Goal: Information Seeking & Learning: Learn about a topic

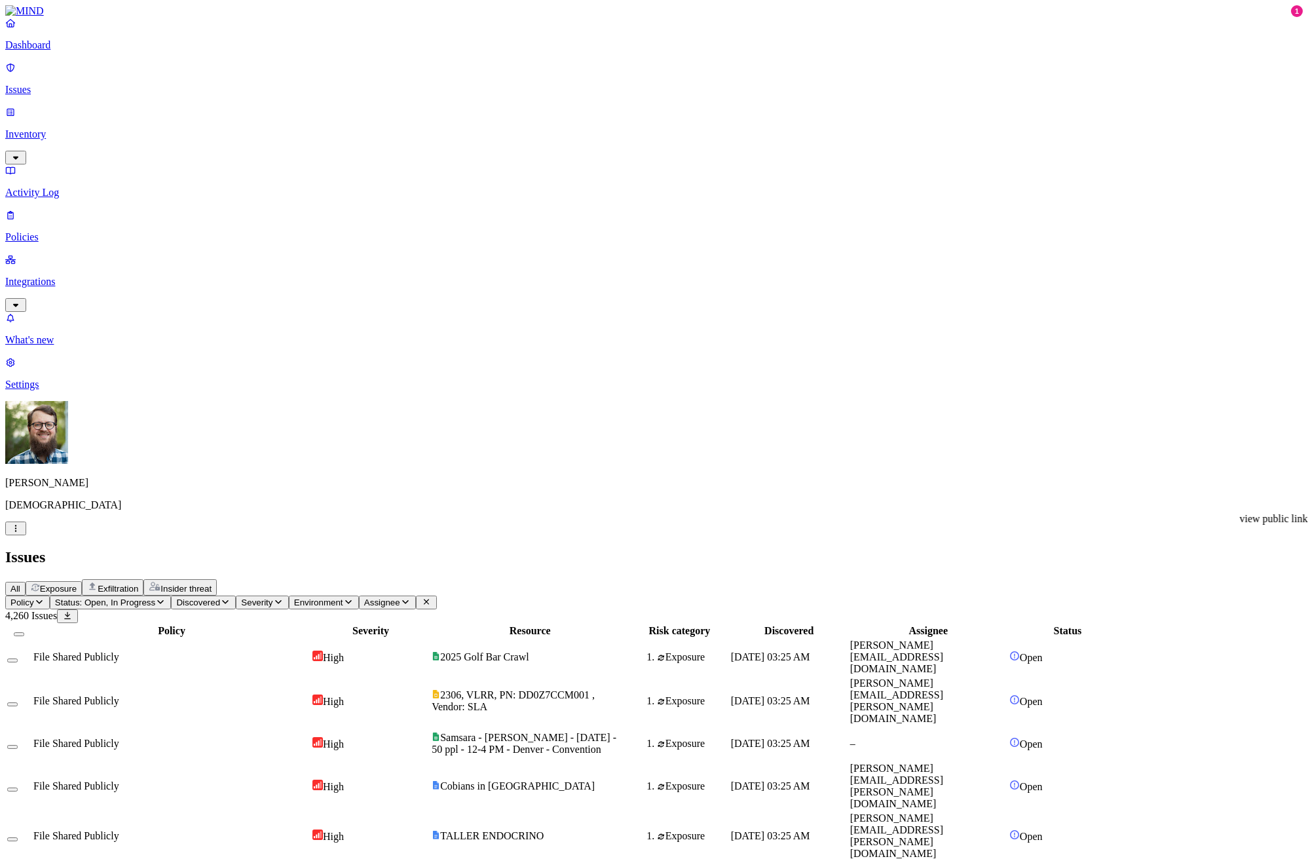
click at [60, 187] on p "Activity Log" at bounding box center [653, 193] width 1297 height 12
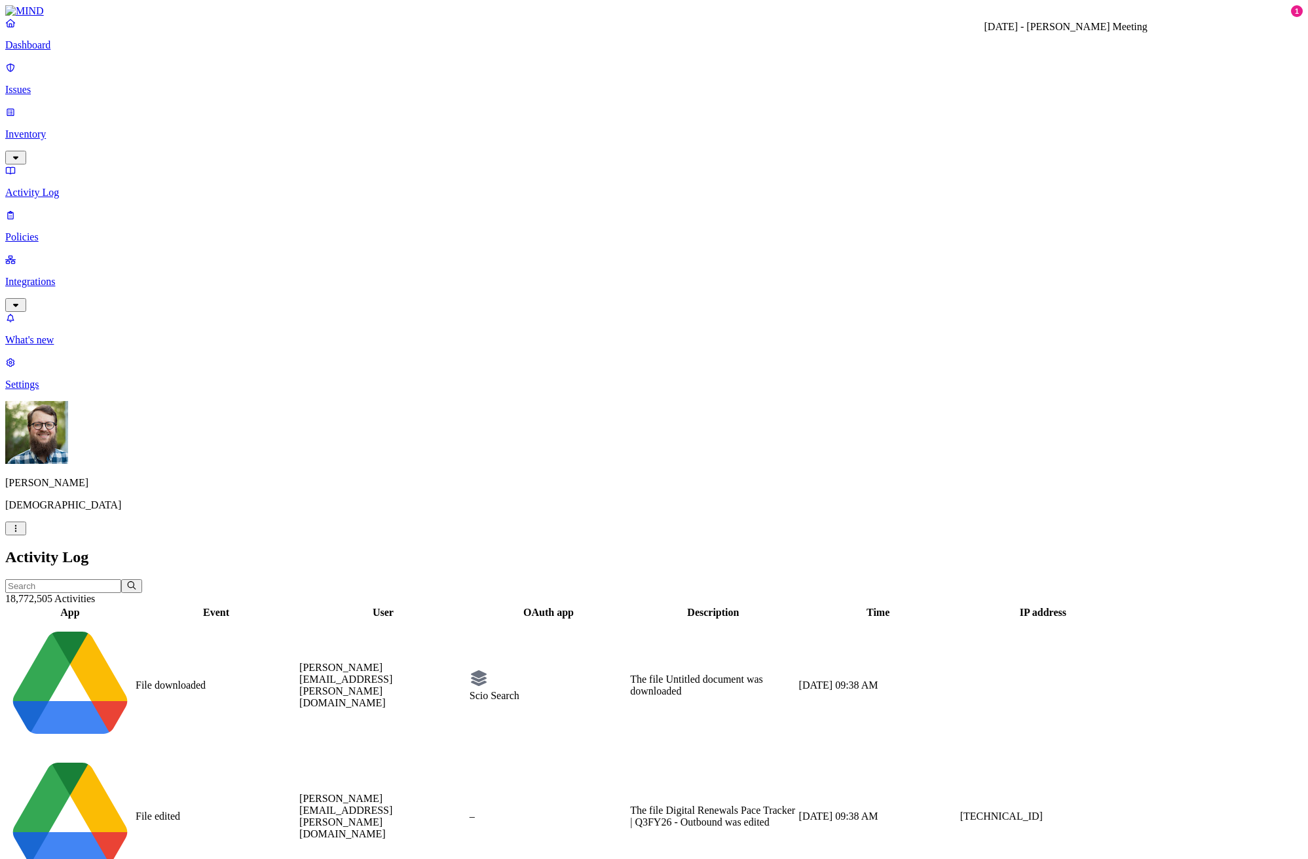
drag, startPoint x: 1099, startPoint y: 44, endPoint x: 969, endPoint y: 53, distance: 130.0
copy h3 "[DATE] - [PERSON_NAME] Meeting"
click at [70, 390] on nav "Dashboard Issues Inventory Activity Log Policies Integrations What's new 1 Sett…" at bounding box center [653, 203] width 1297 height 373
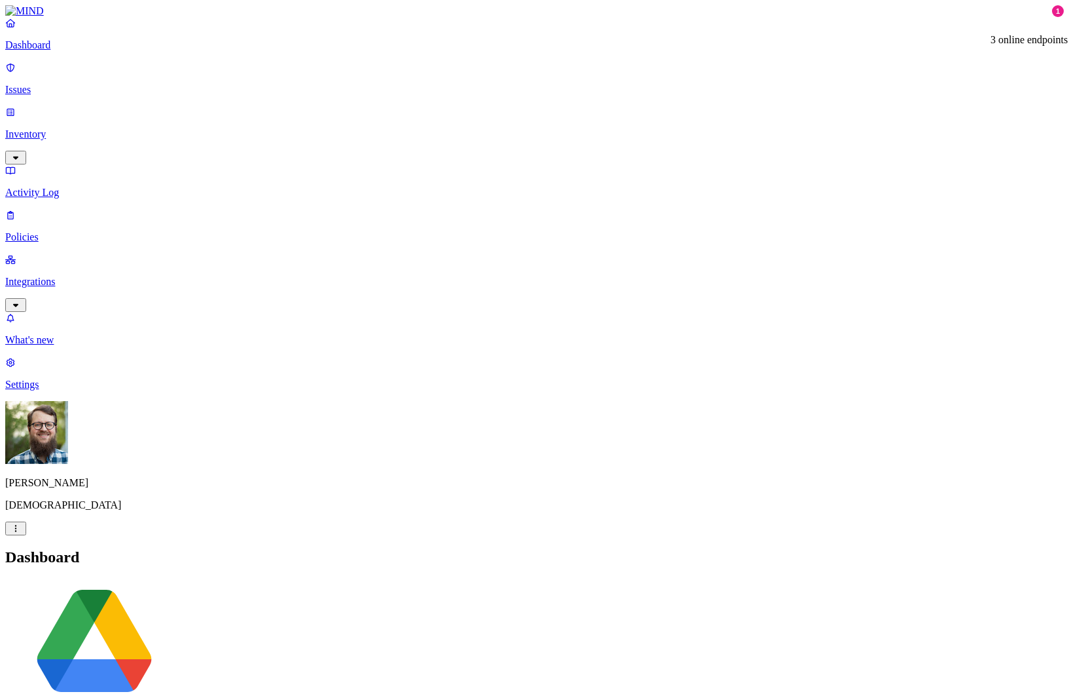
click at [67, 84] on p "Issues" at bounding box center [534, 90] width 1059 height 12
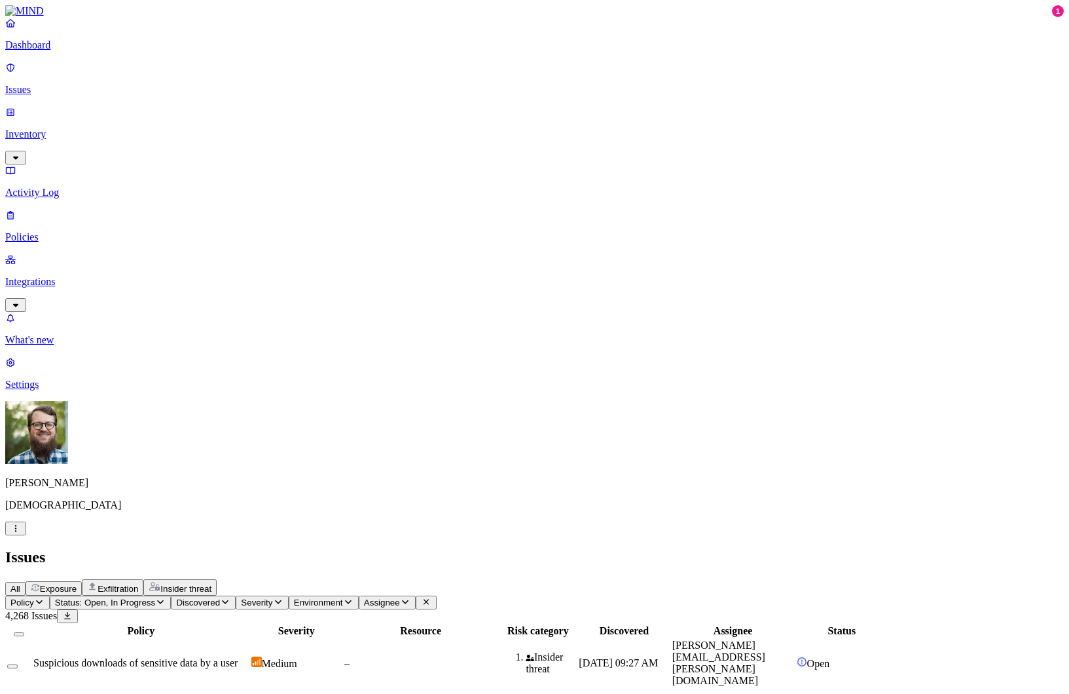
drag, startPoint x: 924, startPoint y: 158, endPoint x: 870, endPoint y: 155, distance: 53.8
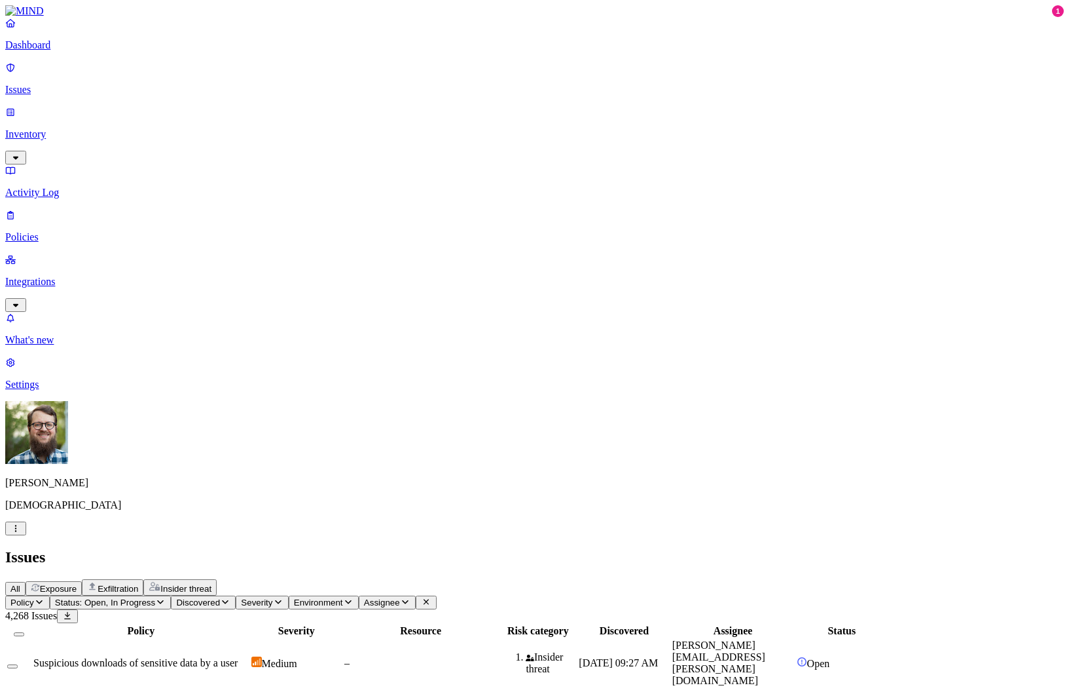
drag, startPoint x: 878, startPoint y: 144, endPoint x: 1041, endPoint y: 159, distance: 164.4
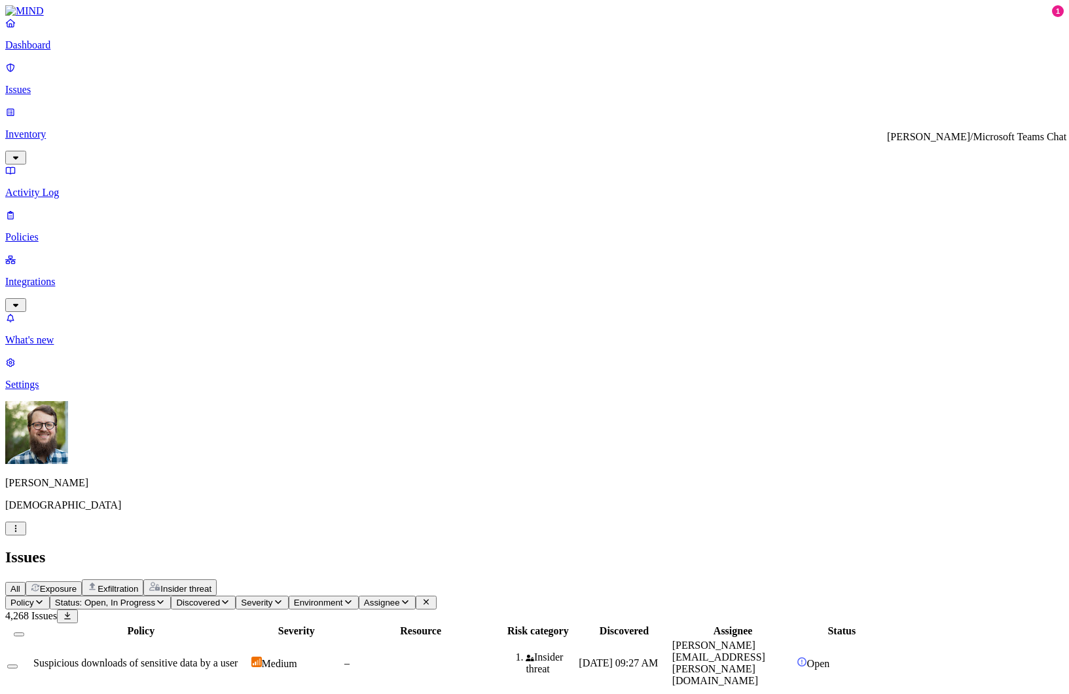
drag, startPoint x: 826, startPoint y: 354, endPoint x: 995, endPoint y: 362, distance: 169.8
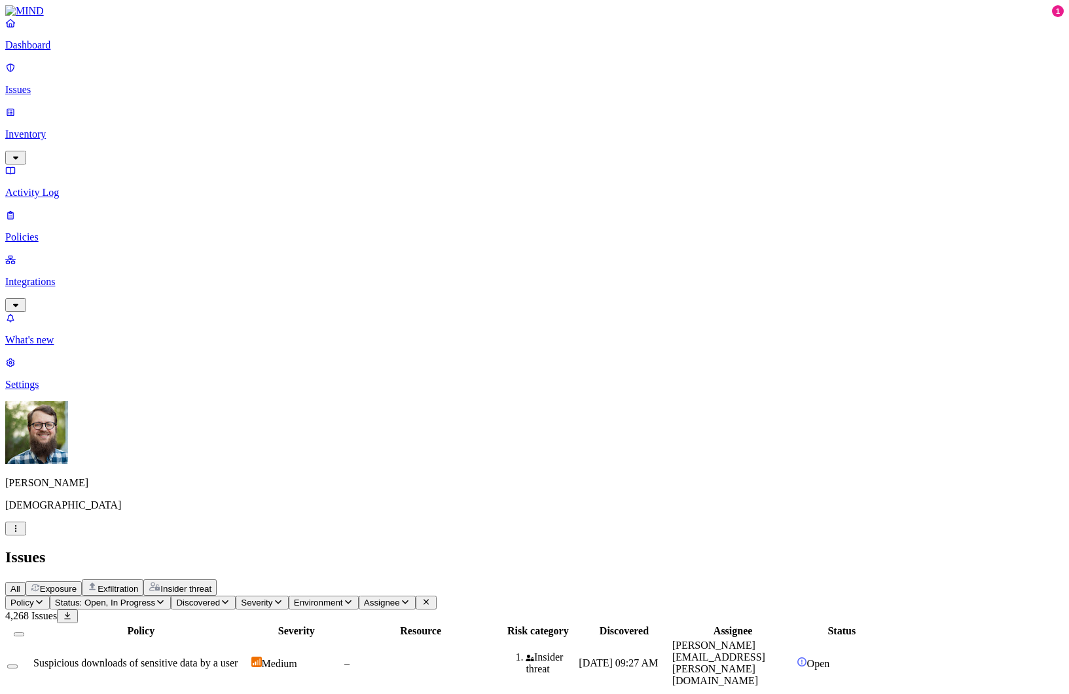
drag, startPoint x: 995, startPoint y: 362, endPoint x: 817, endPoint y: 350, distance: 178.6
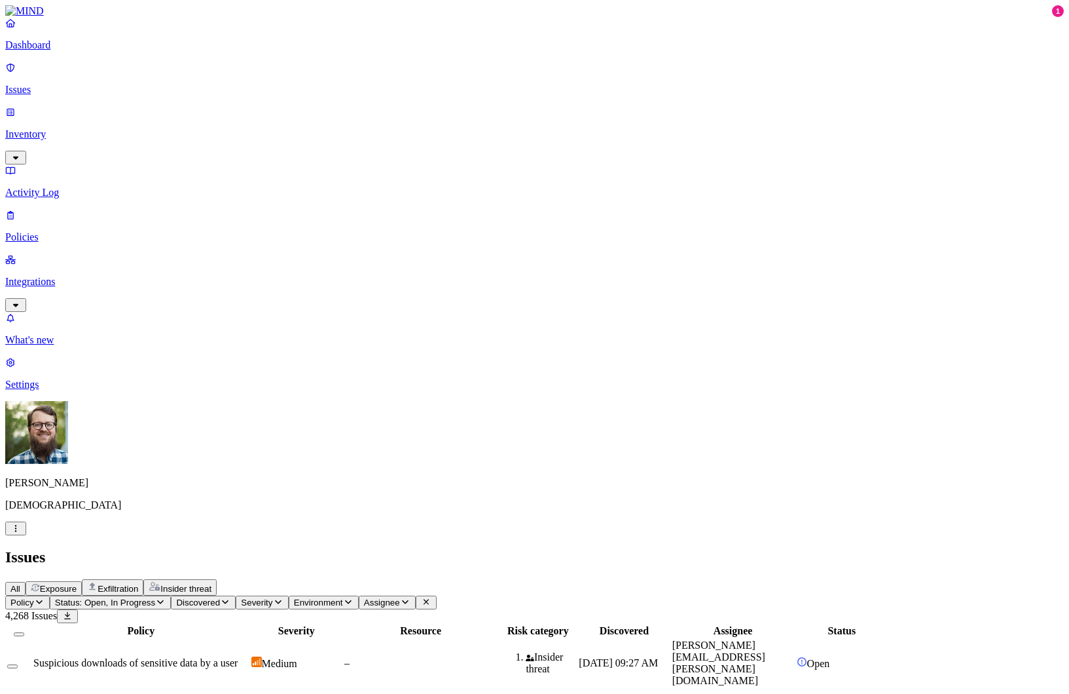
click at [51, 231] on p "Policies" at bounding box center [534, 237] width 1059 height 12
